Goal: Task Accomplishment & Management: Manage account settings

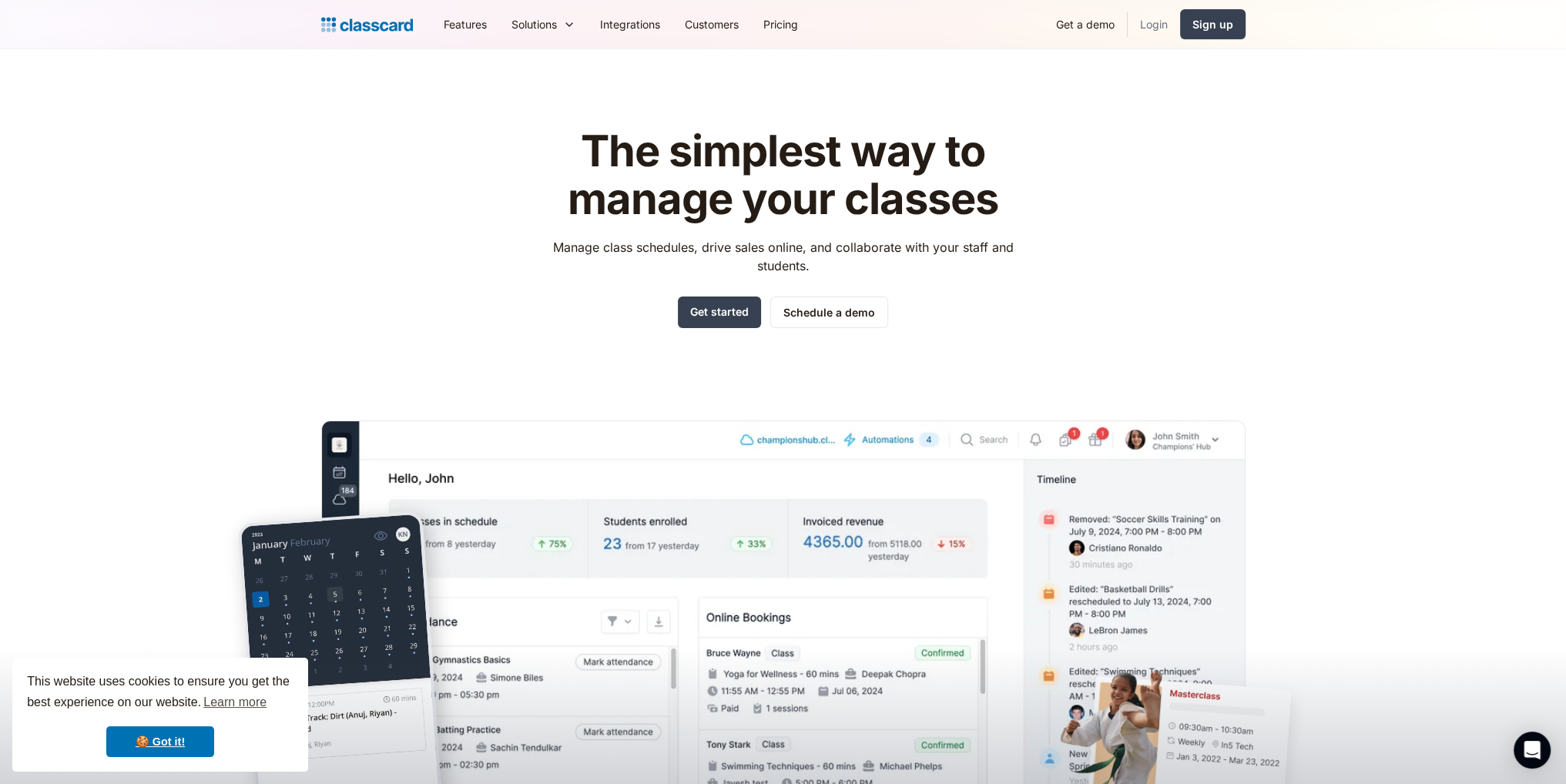
click at [1150, 28] on link "Login" at bounding box center [1153, 25] width 52 height 35
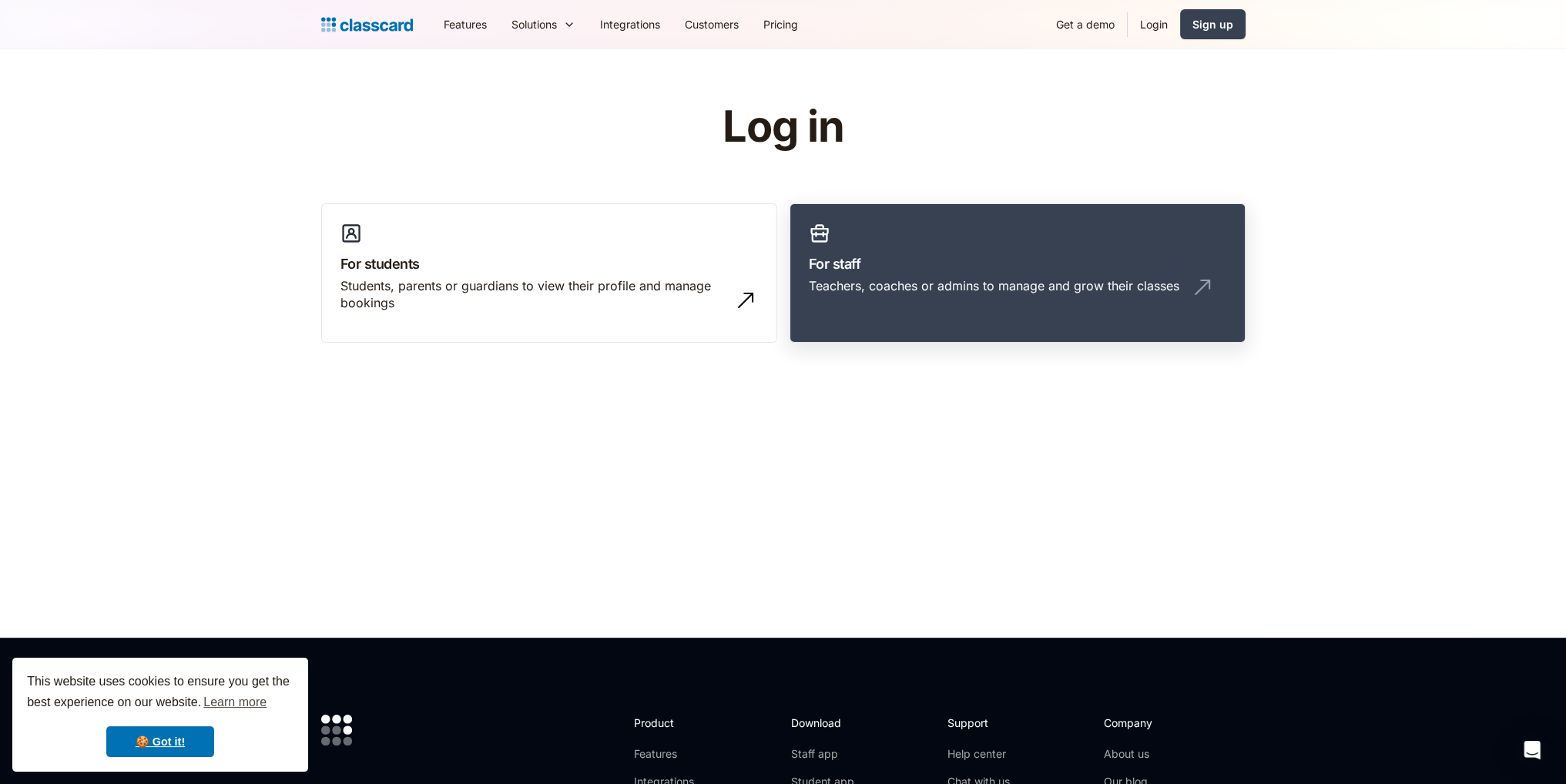
click at [915, 275] on link "For staff Teachers, coaches or admins to manage and grow their classes" at bounding box center [1018, 274] width 457 height 141
